Goal: Book appointment/travel/reservation

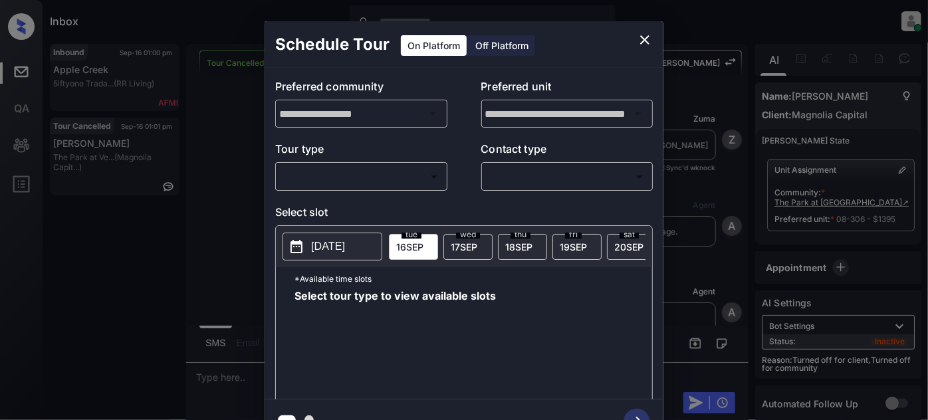
scroll to position [30, 0]
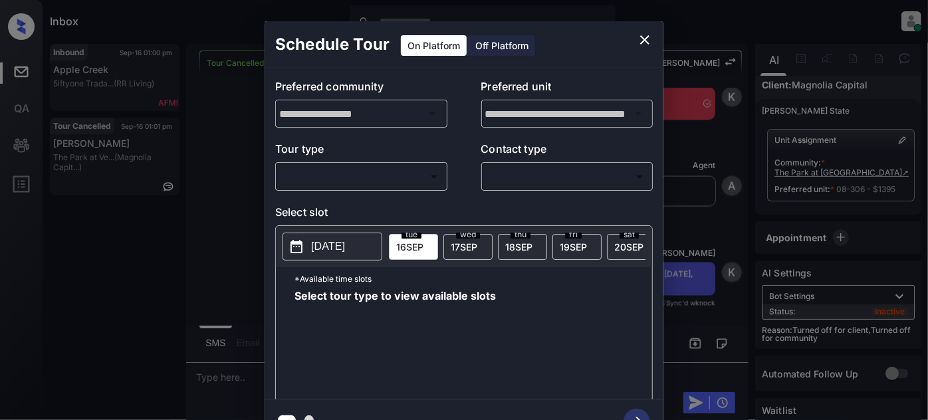
click at [376, 180] on body "Inbox [PERSON_NAME] Online Set yourself offline Set yourself on break Profile S…" at bounding box center [464, 210] width 928 height 420
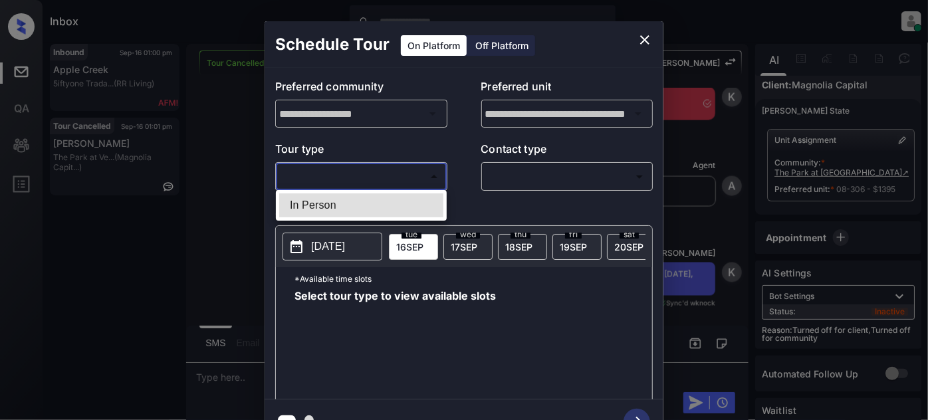
click at [354, 204] on li "In Person" at bounding box center [361, 205] width 164 height 24
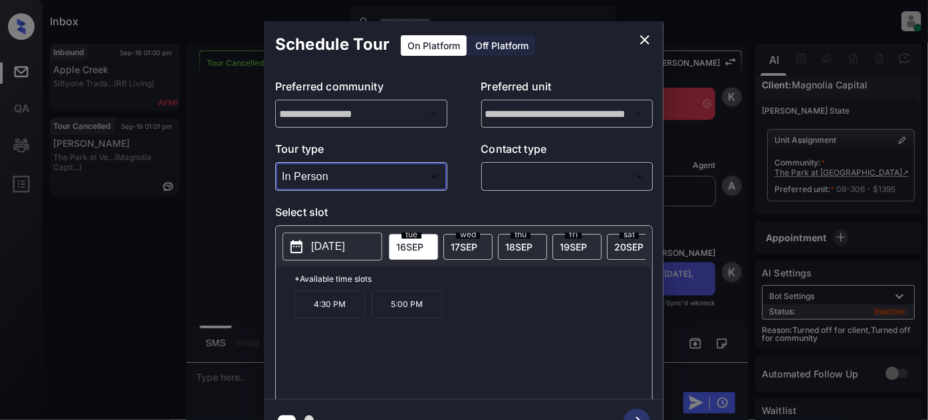
type input "********"
click at [556, 172] on body "Inbox [PERSON_NAME] Online Set yourself offline Set yourself on break Profile S…" at bounding box center [464, 210] width 928 height 420
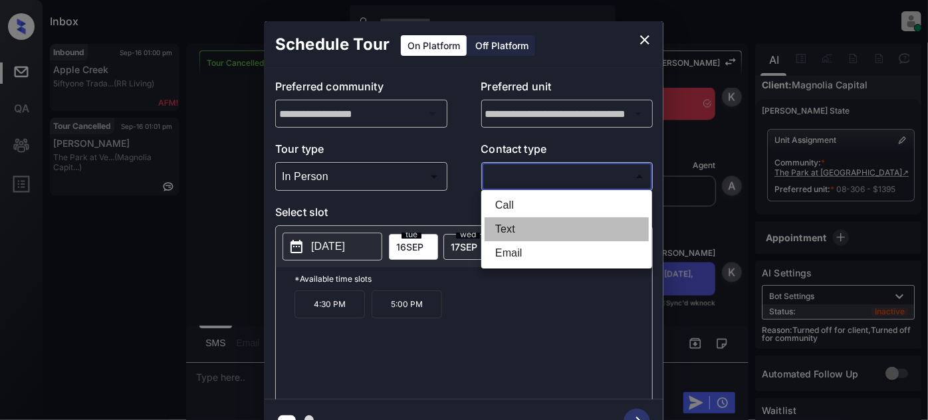
click at [505, 223] on li "Text" at bounding box center [567, 229] width 164 height 24
type input "****"
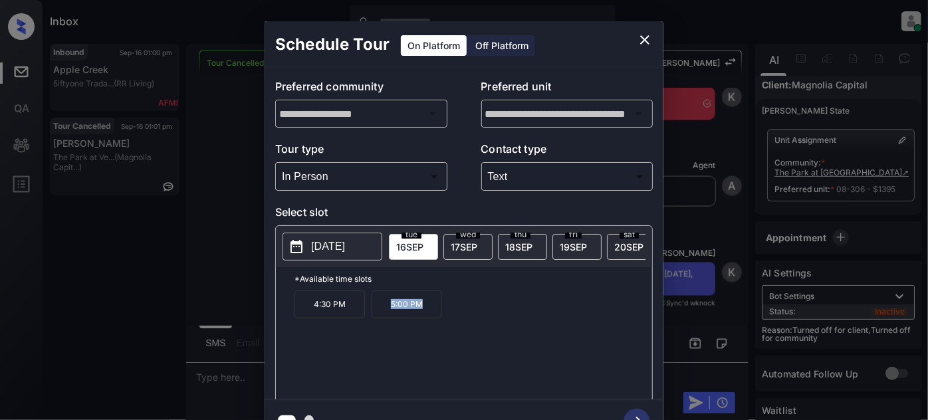
drag, startPoint x: 394, startPoint y: 317, endPoint x: 385, endPoint y: 316, distance: 8.7
click at [385, 316] on div "4:30 PM 5:00 PM" at bounding box center [474, 344] width 358 height 106
copy p "5:00 PM"
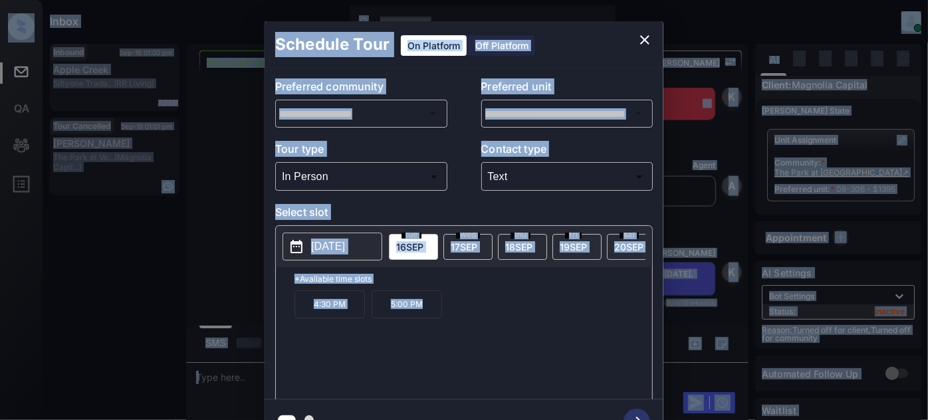
copy body "Lorem Ipsu Dolors Ametcons Adipis Eli seddoeiu tempori Utl etdolore ma aliqu En…"
click at [649, 37] on icon "close" at bounding box center [645, 40] width 16 height 16
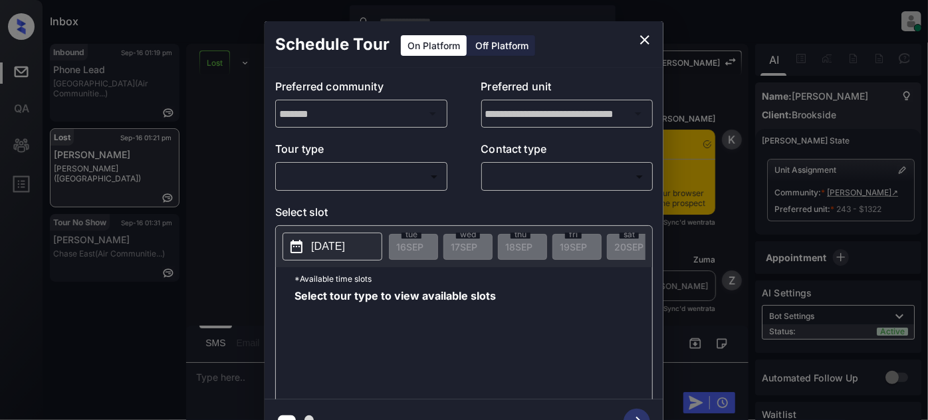
scroll to position [4542, 0]
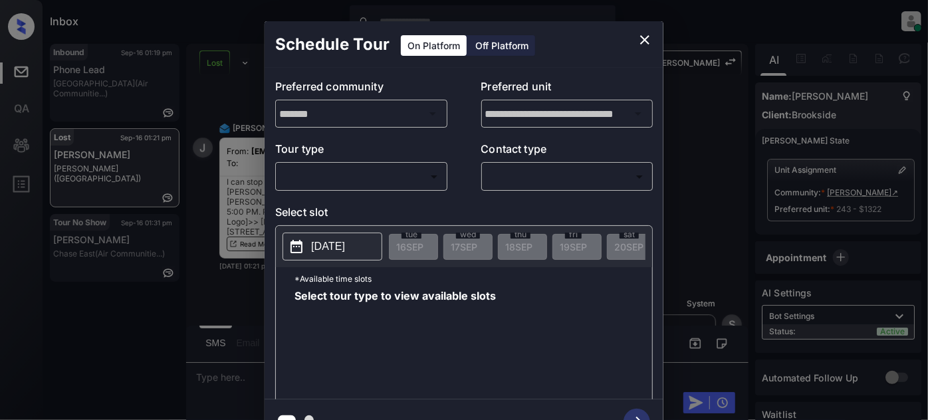
click at [391, 188] on div "​ ​" at bounding box center [361, 176] width 172 height 29
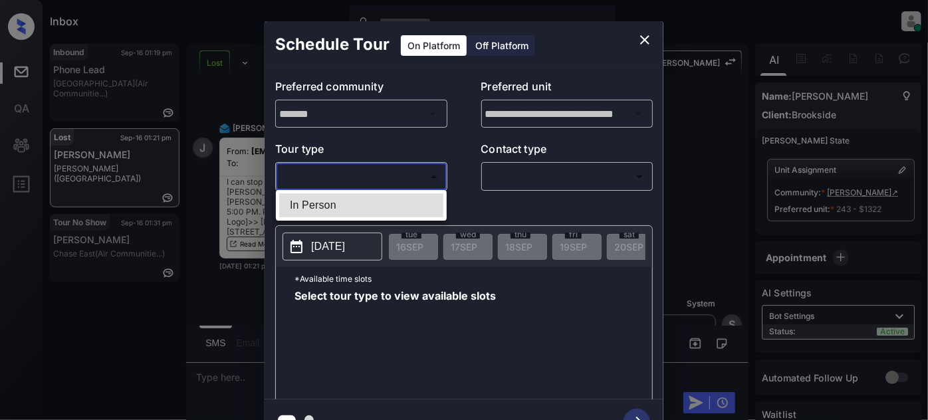
click at [347, 181] on body "Inbox Juan Carlos Manantan Online Set yourself offline Set yourself on break Pr…" at bounding box center [464, 210] width 928 height 420
click at [320, 204] on li "In Person" at bounding box center [361, 205] width 164 height 24
type input "********"
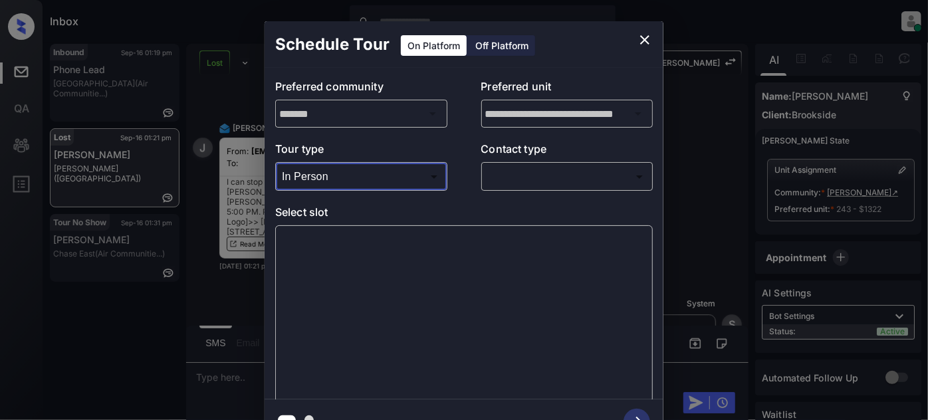
click at [548, 172] on body "Inbox Juan Carlos Manantan Online Set yourself offline Set yourself on break Pr…" at bounding box center [464, 210] width 928 height 420
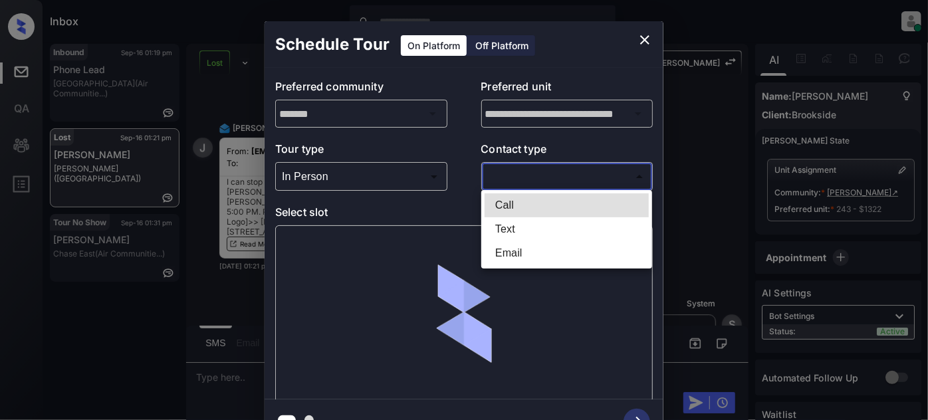
click at [507, 227] on li "Text" at bounding box center [567, 229] width 164 height 24
type input "****"
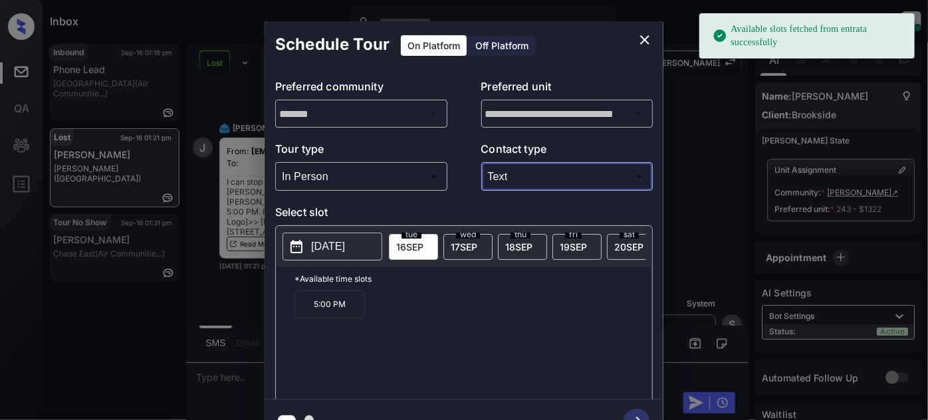
click at [299, 311] on p "5:00 PM" at bounding box center [330, 305] width 70 height 28
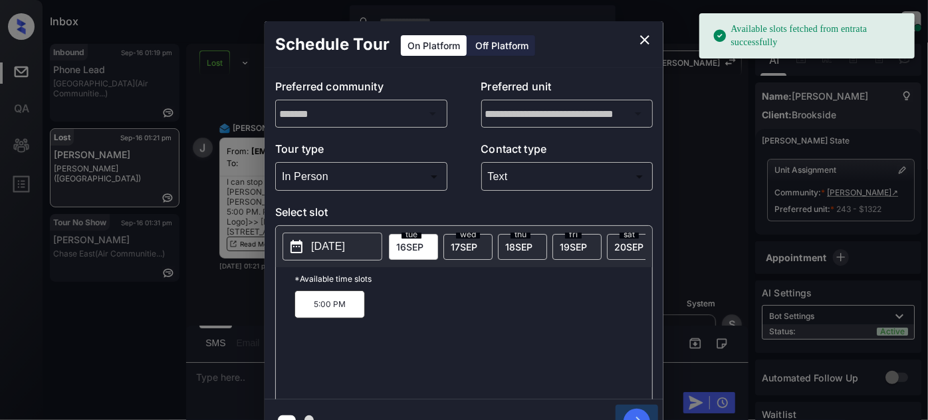
click at [640, 411] on icon "button" at bounding box center [637, 422] width 27 height 27
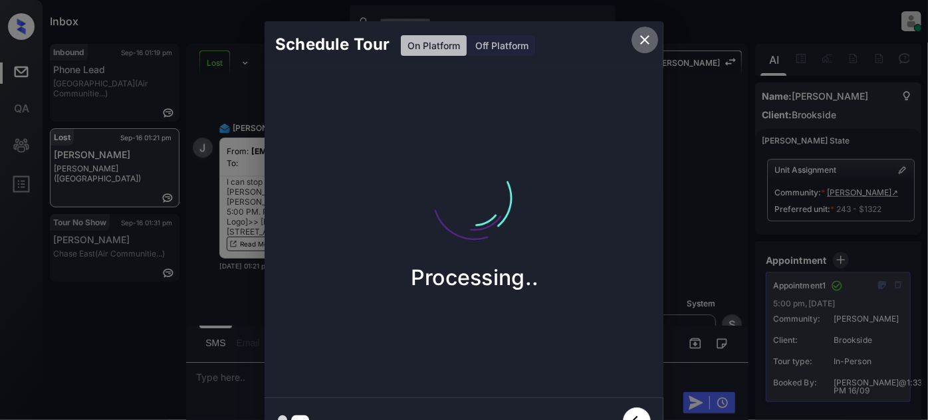
click at [644, 41] on icon "close" at bounding box center [644, 39] width 9 height 9
